Goal: Information Seeking & Learning: Check status

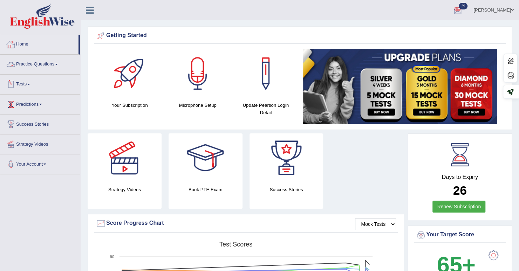
click at [31, 81] on link "Tests" at bounding box center [40, 84] width 80 height 18
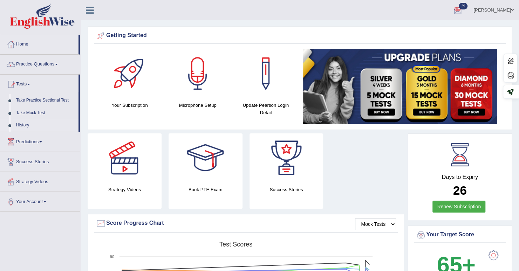
click at [23, 127] on link "History" at bounding box center [46, 125] width 66 height 13
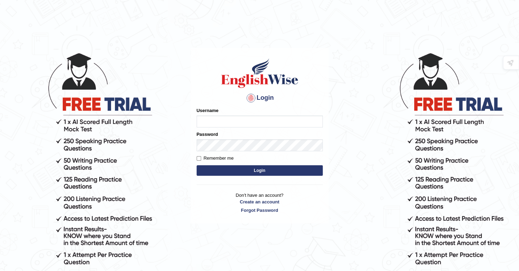
type input "Deep1112"
click at [231, 151] on form "Please fix the following errors: Username Deep1112 Password Remember me Login" at bounding box center [260, 142] width 126 height 70
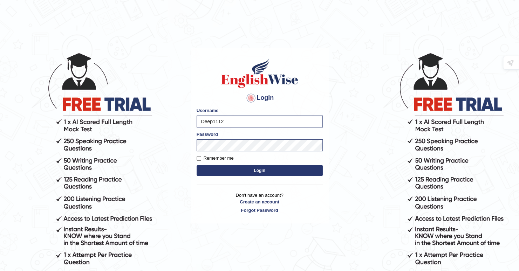
click at [381, 24] on html "Login Please fix the following errors: Username Deep1112 Password Remember me L…" at bounding box center [259, 135] width 519 height 271
click at [199, 160] on input "Remember me" at bounding box center [199, 158] width 5 height 5
checkbox input "true"
click at [229, 172] on button "Login" at bounding box center [260, 170] width 126 height 11
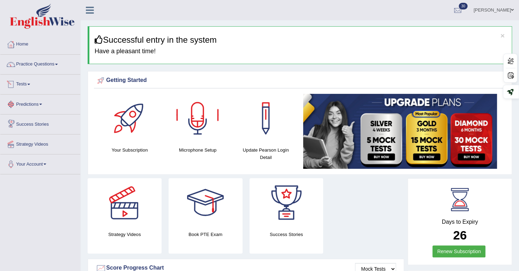
click at [28, 87] on link "Tests" at bounding box center [40, 84] width 80 height 18
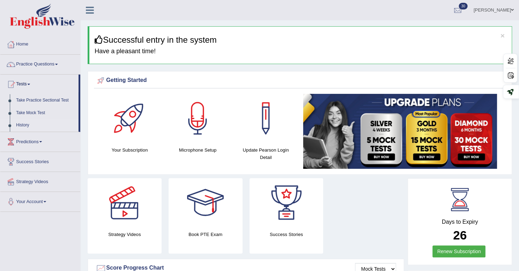
click at [20, 128] on link "History" at bounding box center [46, 125] width 66 height 13
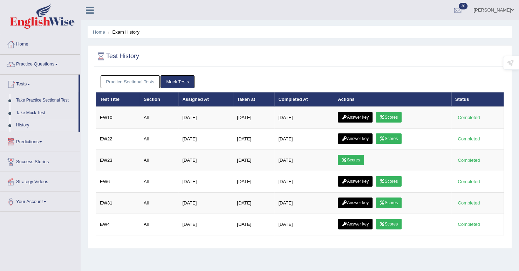
click at [130, 80] on link "Practice Sectional Tests" at bounding box center [131, 81] width 60 height 13
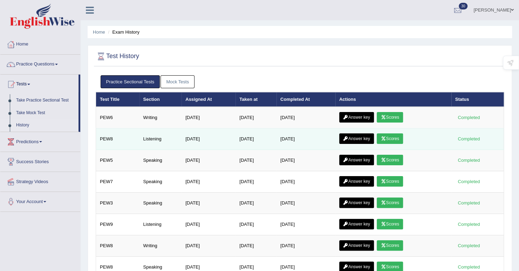
click at [403, 138] on link "Scores" at bounding box center [390, 139] width 26 height 11
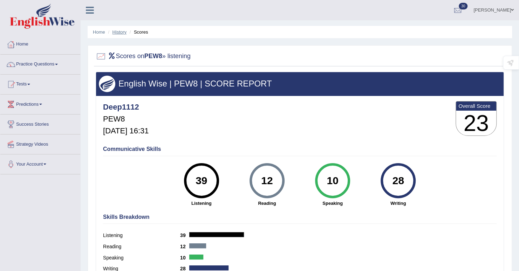
click at [120, 34] on link "History" at bounding box center [120, 31] width 14 height 5
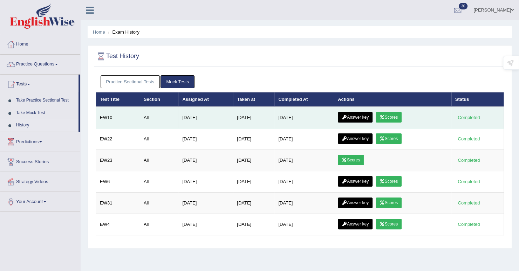
click at [396, 118] on link "Scores" at bounding box center [389, 117] width 26 height 11
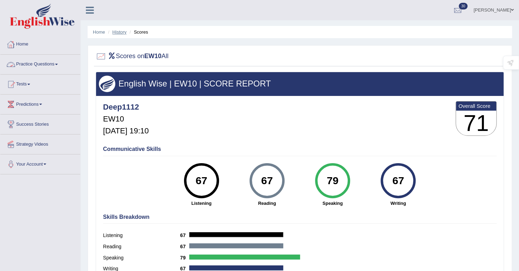
click at [116, 31] on link "History" at bounding box center [120, 31] width 14 height 5
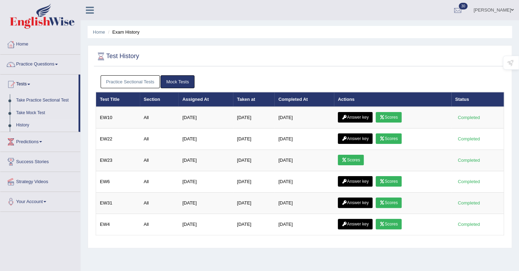
click at [130, 82] on link "Practice Sectional Tests" at bounding box center [131, 81] width 60 height 13
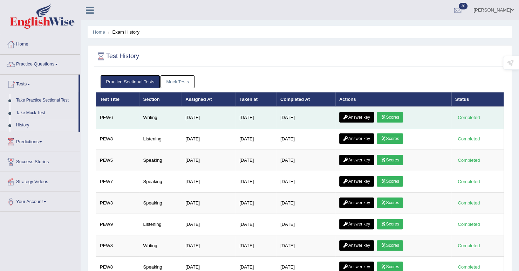
click at [387, 119] on link "Scores" at bounding box center [390, 117] width 26 height 11
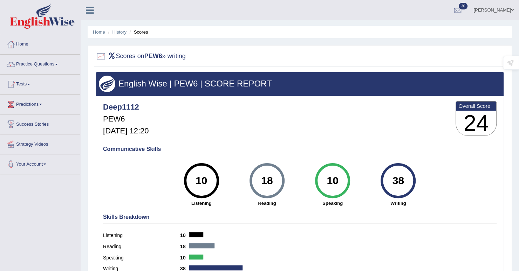
click at [121, 30] on link "History" at bounding box center [120, 31] width 14 height 5
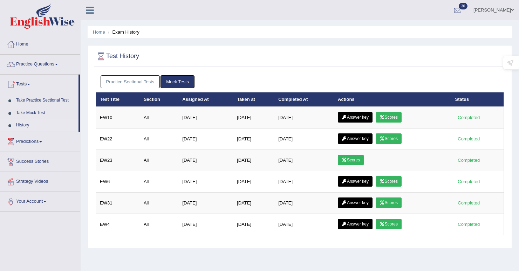
click at [151, 83] on link "Practice Sectional Tests" at bounding box center [131, 81] width 60 height 13
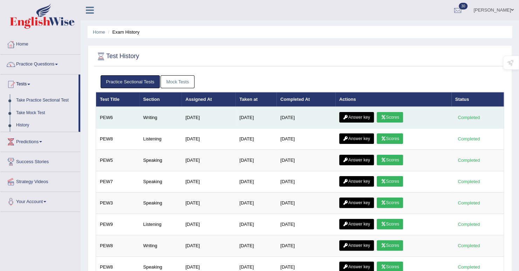
click at [361, 115] on link "Answer key" at bounding box center [356, 117] width 35 height 11
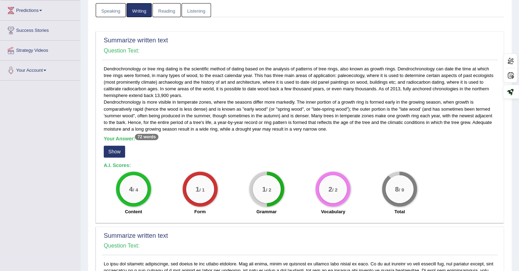
scroll to position [105, 0]
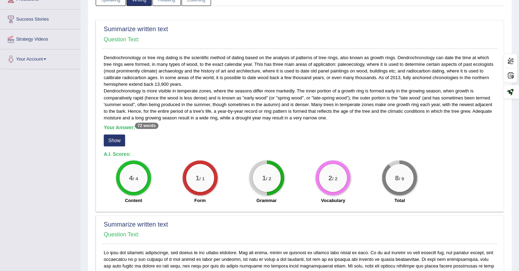
click at [114, 143] on button "Show" at bounding box center [114, 141] width 21 height 12
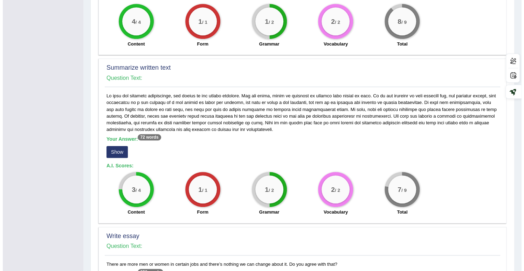
scroll to position [280, 0]
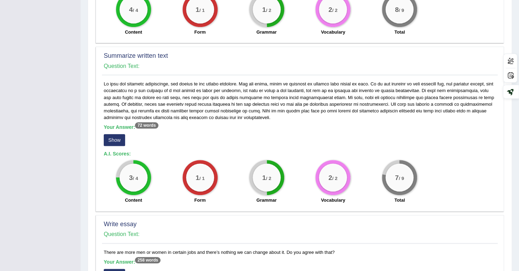
click at [122, 141] on button "Show" at bounding box center [114, 140] width 21 height 12
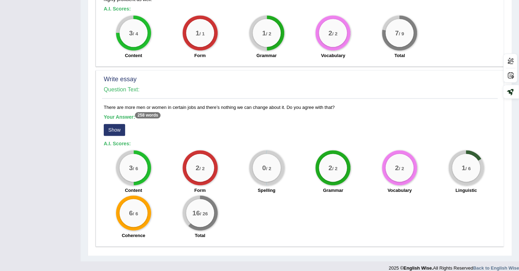
scroll to position [438, 0]
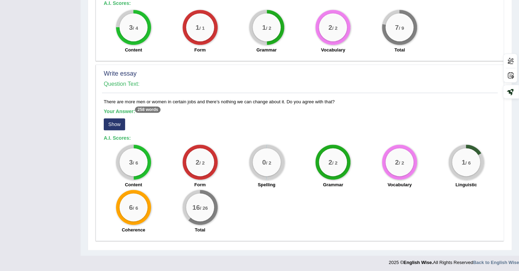
click at [114, 124] on button "Show" at bounding box center [114, 125] width 21 height 12
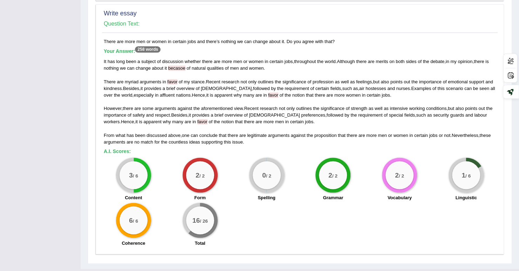
scroll to position [511, 0]
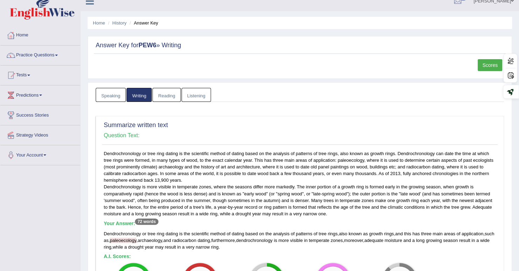
scroll to position [0, 0]
